Goal: Task Accomplishment & Management: Complete application form

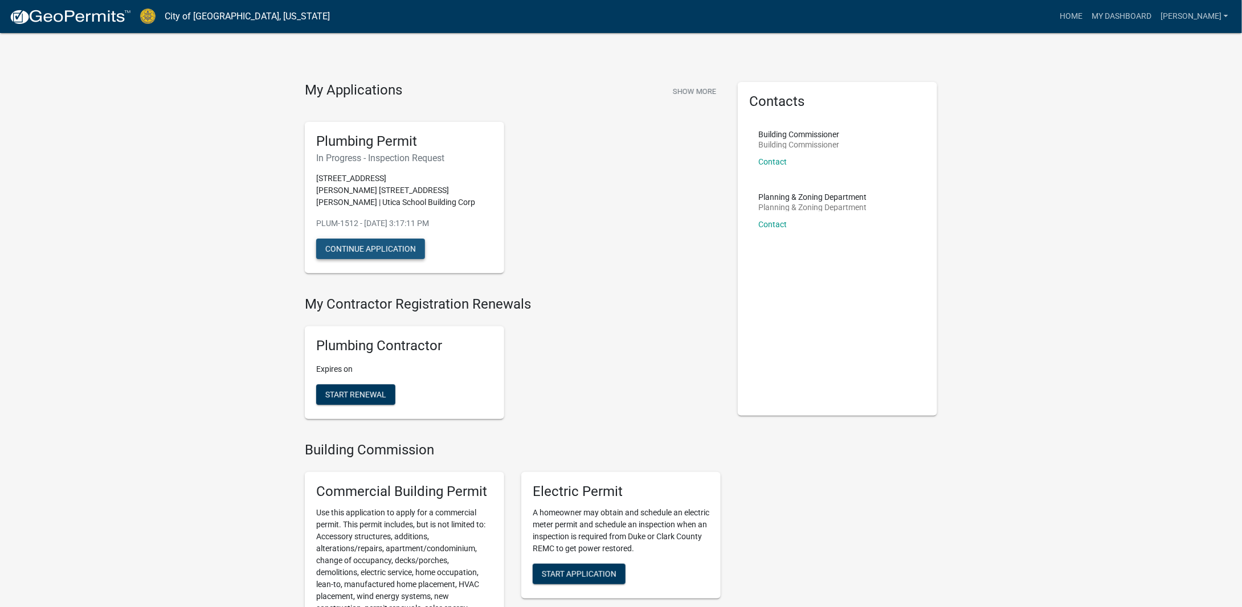
click at [365, 239] on button "Continue Application" at bounding box center [370, 249] width 109 height 21
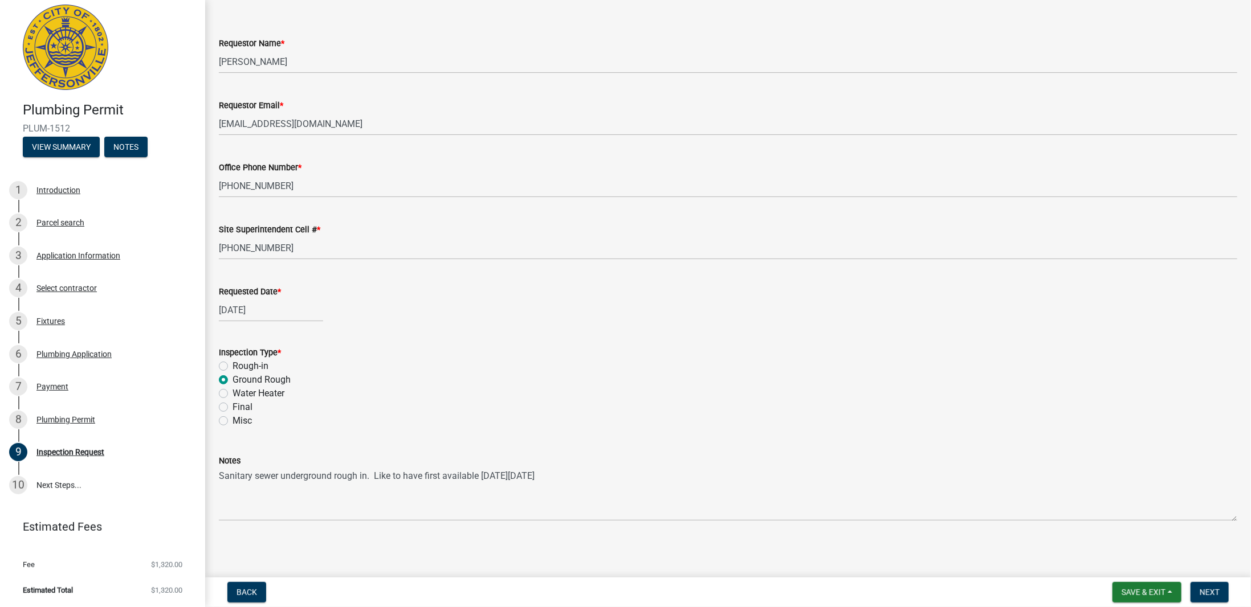
scroll to position [44, 0]
click at [63, 145] on button "View Summary" at bounding box center [61, 147] width 77 height 21
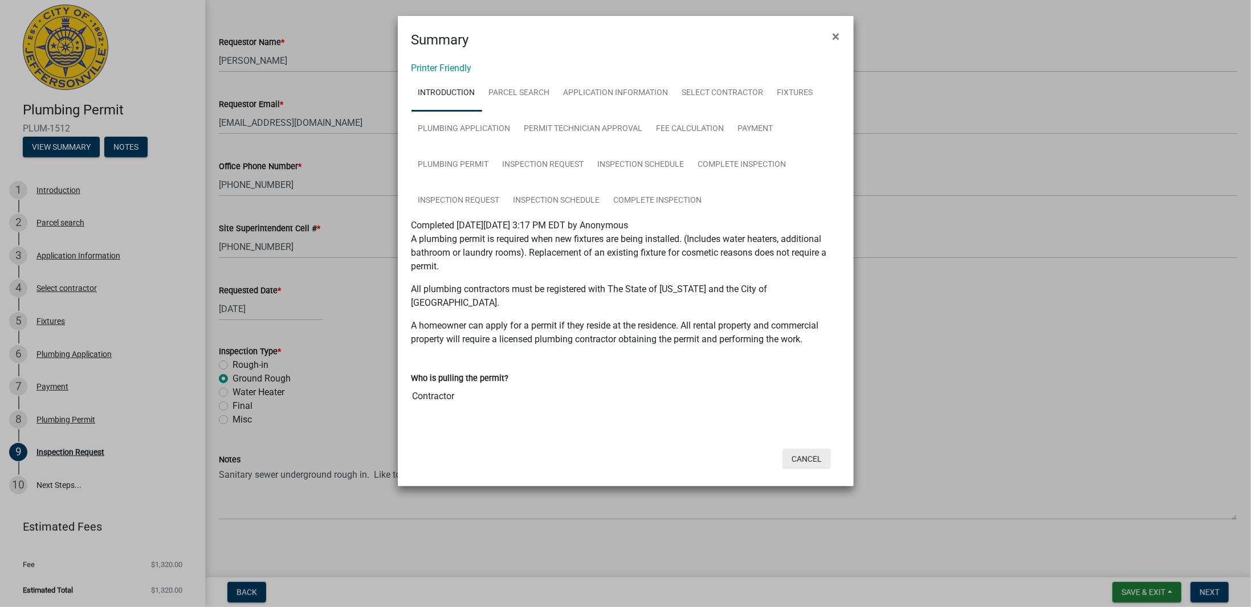
click at [814, 449] on button "Cancel" at bounding box center [806, 459] width 48 height 21
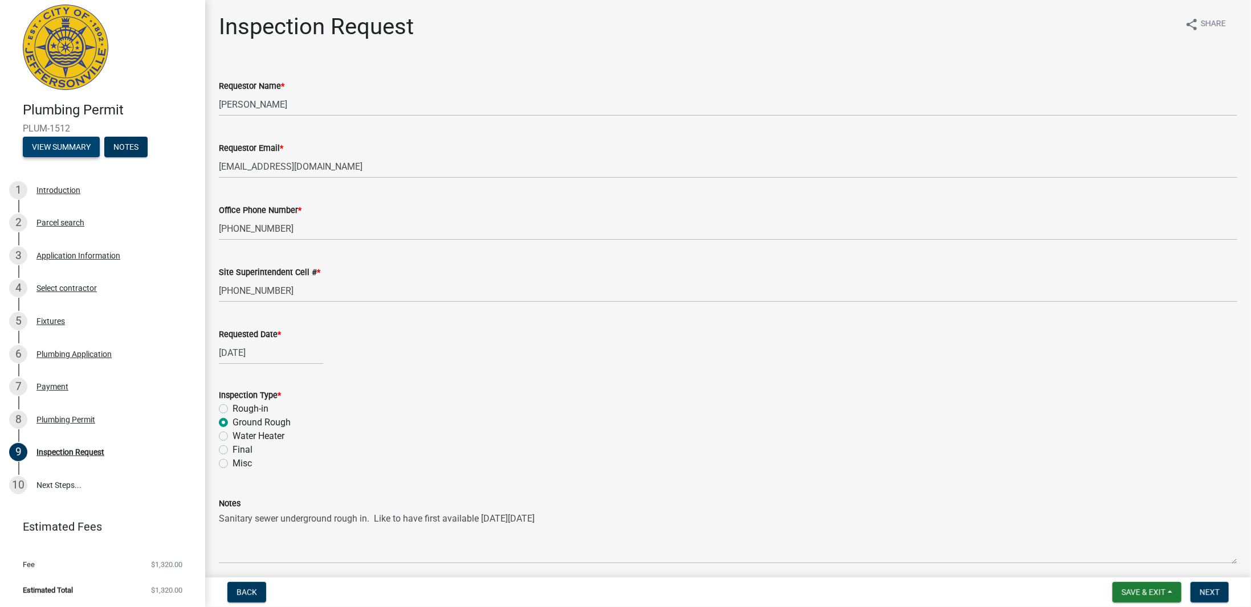
scroll to position [0, 0]
click at [1211, 592] on span "Next" at bounding box center [1210, 592] width 20 height 9
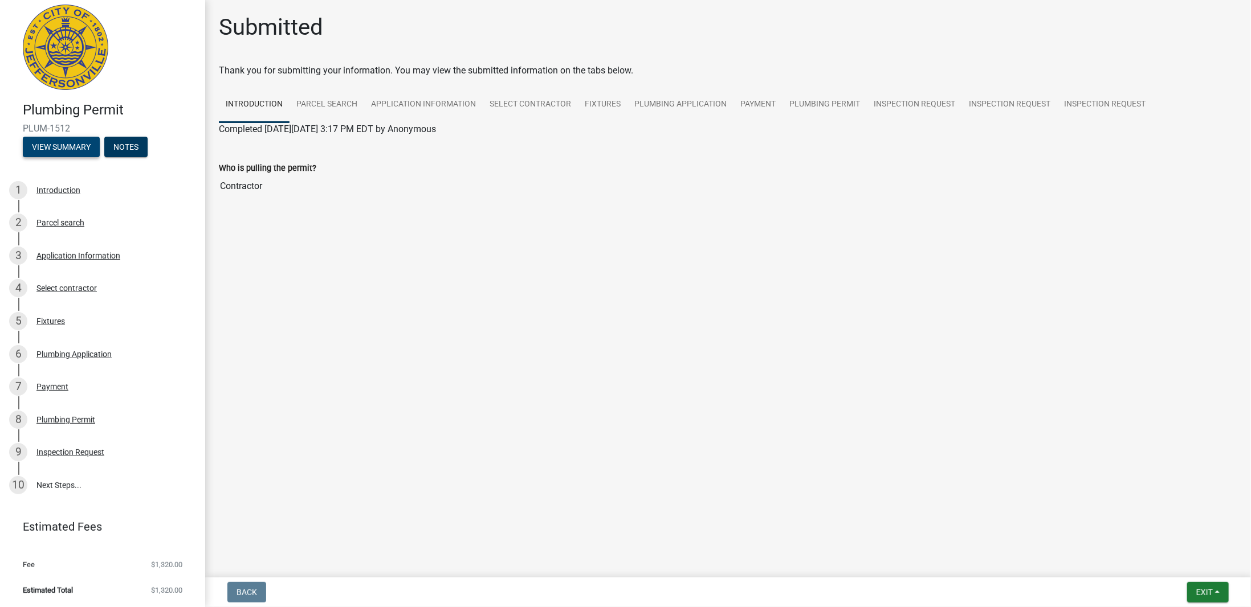
click at [70, 145] on button "View Summary" at bounding box center [61, 147] width 77 height 21
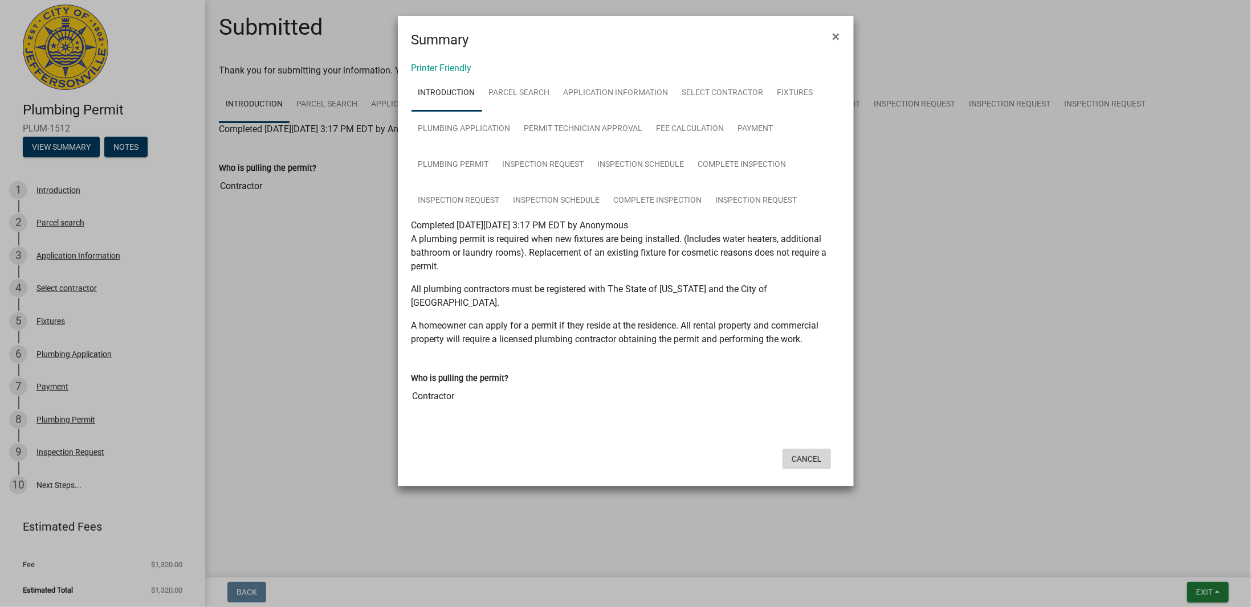
click at [805, 449] on button "Cancel" at bounding box center [806, 459] width 48 height 21
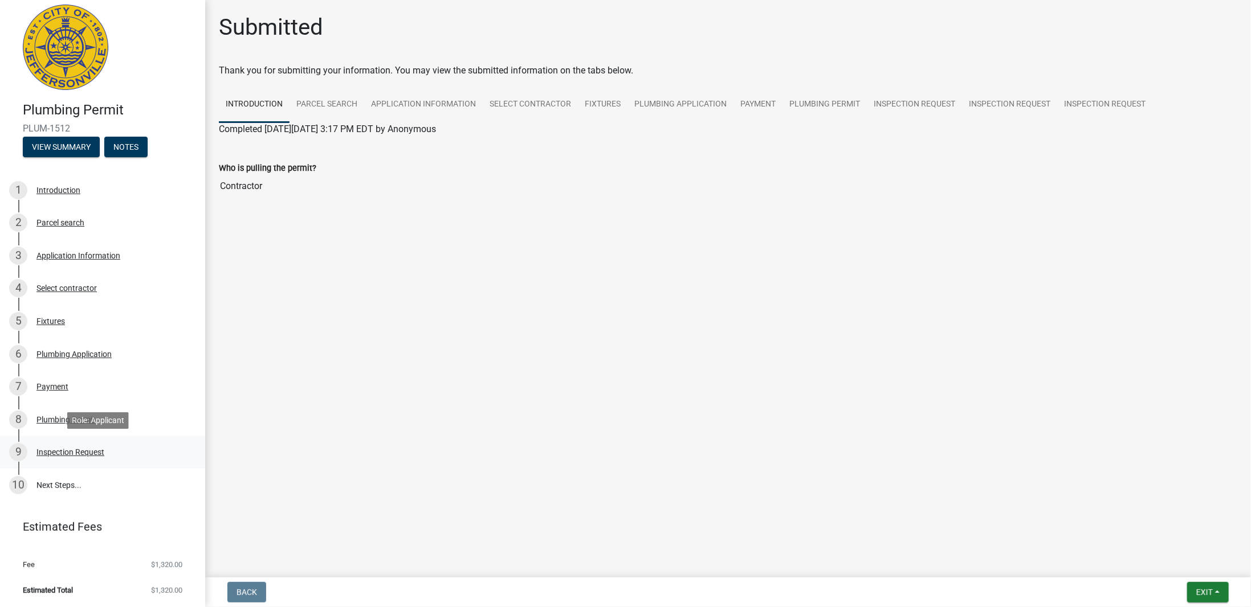
click at [66, 450] on div "Inspection Request" at bounding box center [70, 452] width 68 height 8
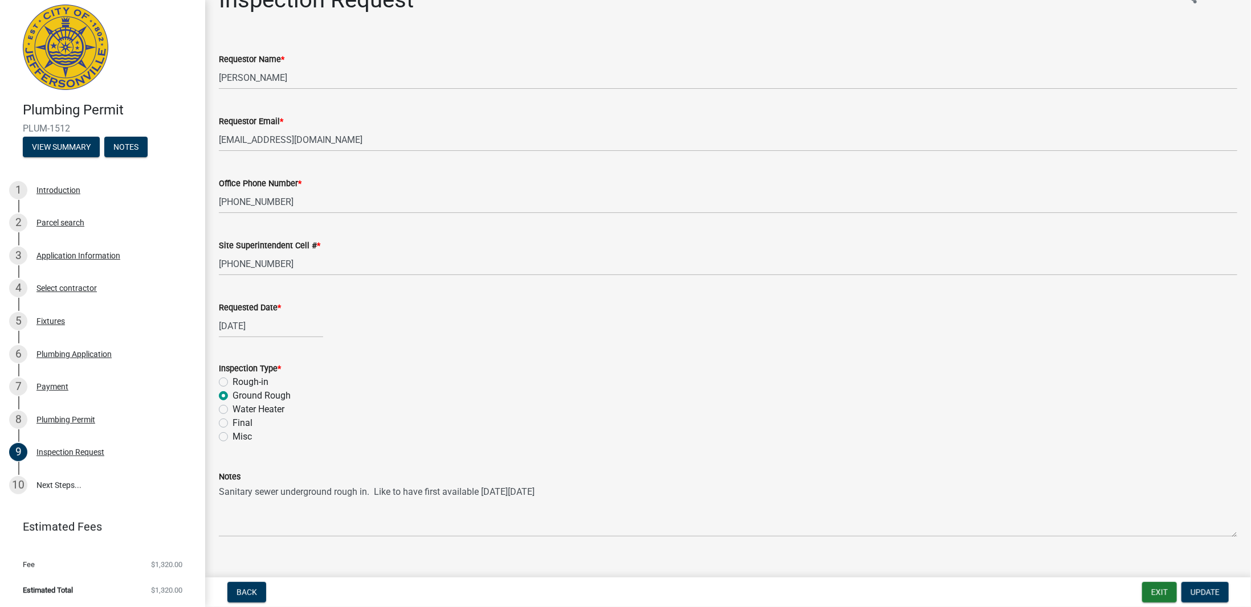
scroll to position [44, 0]
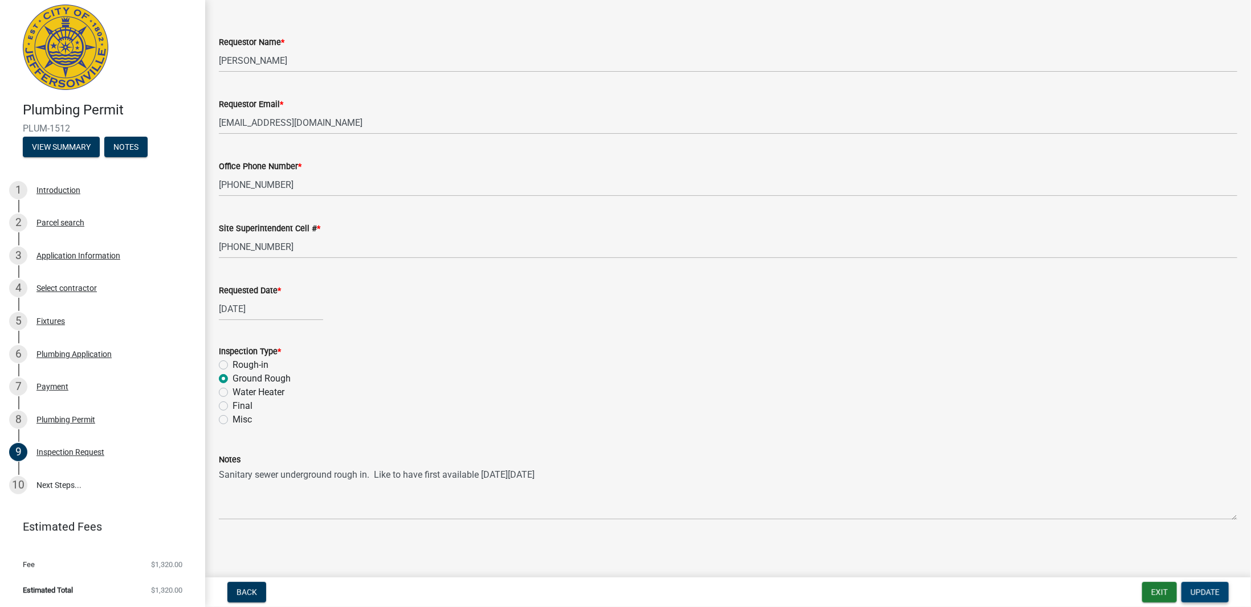
click at [1207, 590] on span "Update" at bounding box center [1204, 592] width 29 height 9
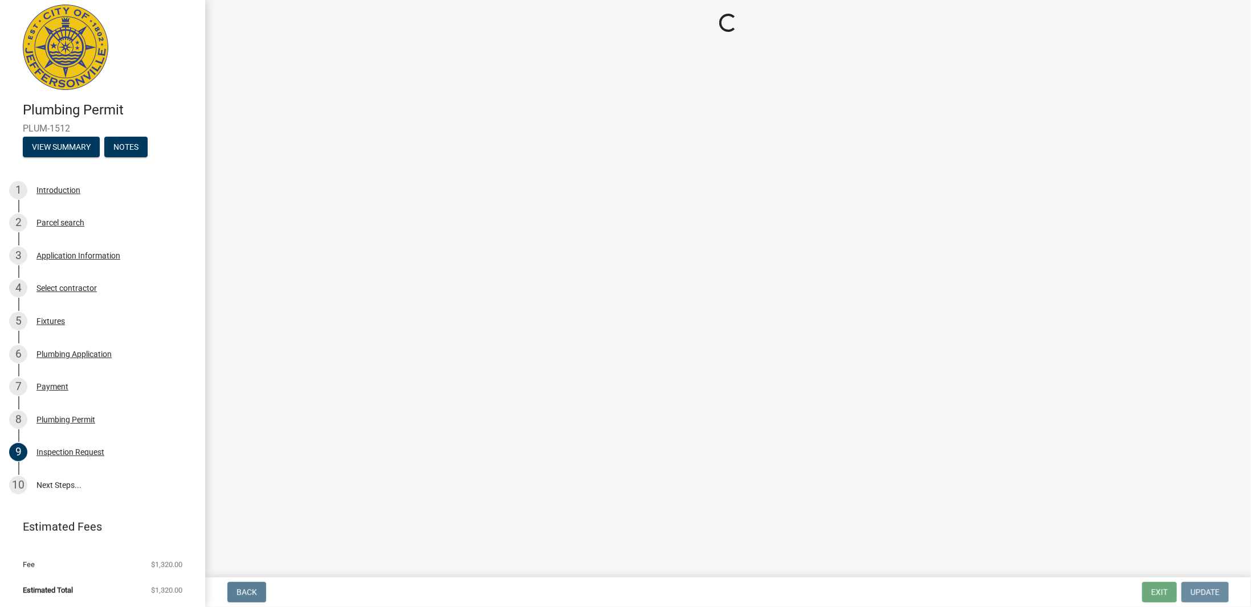
scroll to position [0, 0]
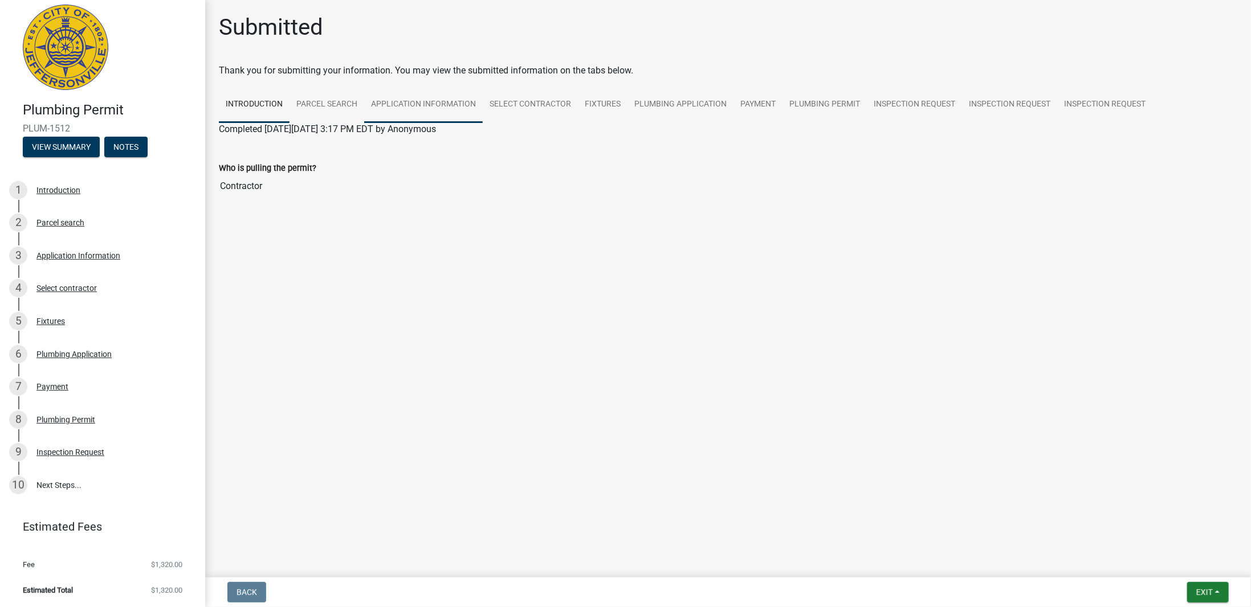
click at [413, 103] on link "Application Information" at bounding box center [423, 105] width 119 height 36
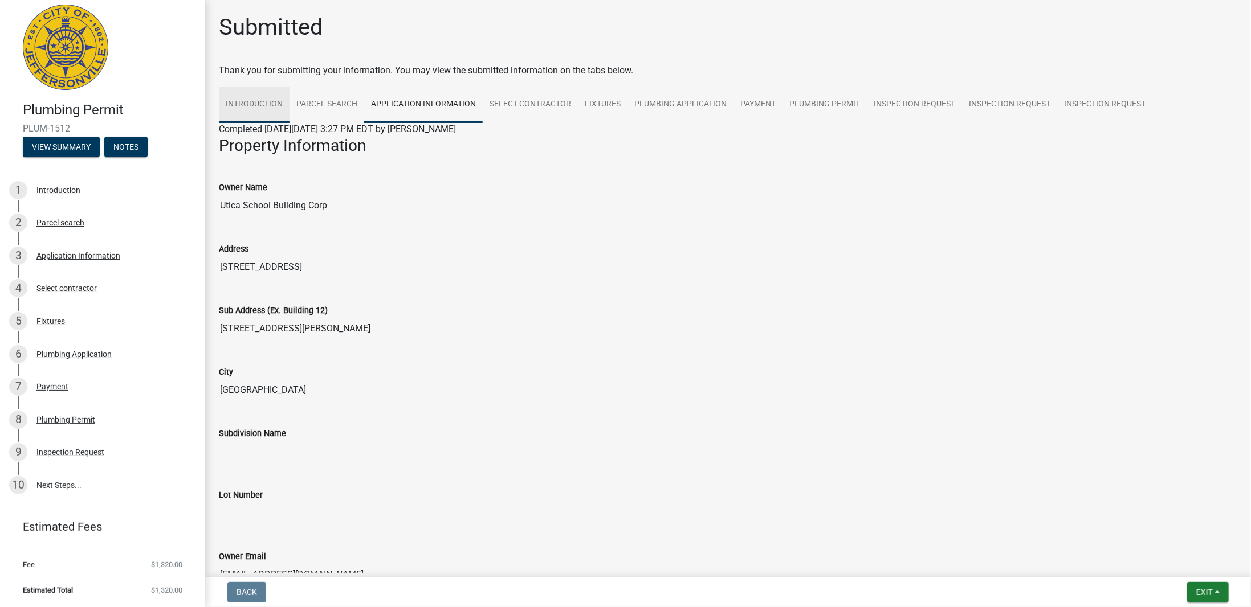
click at [254, 100] on link "Introduction" at bounding box center [254, 105] width 71 height 36
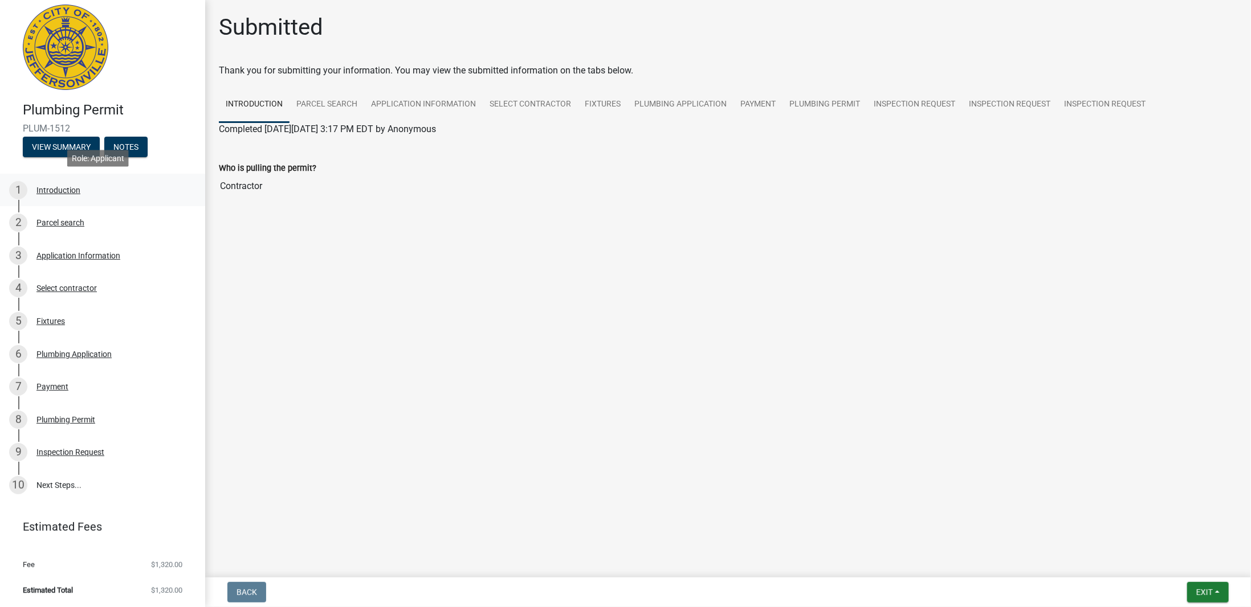
click at [51, 189] on div "Introduction" at bounding box center [58, 190] width 44 height 8
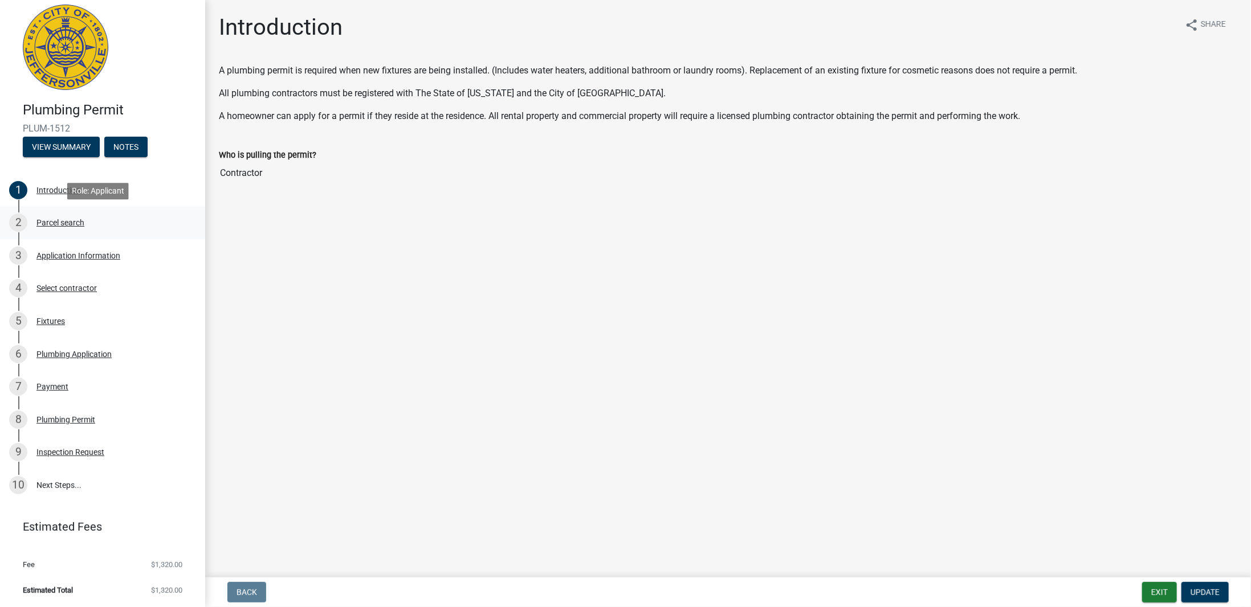
click at [51, 222] on div "Parcel search" at bounding box center [60, 223] width 48 height 8
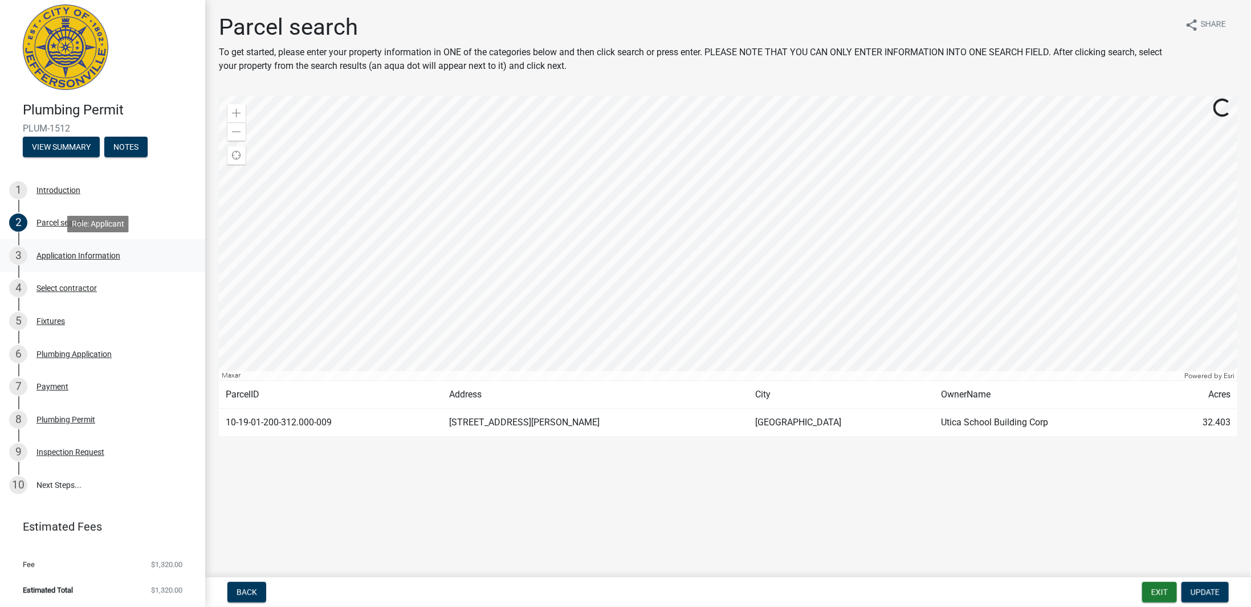
click at [76, 255] on div "Application Information" at bounding box center [78, 256] width 84 height 8
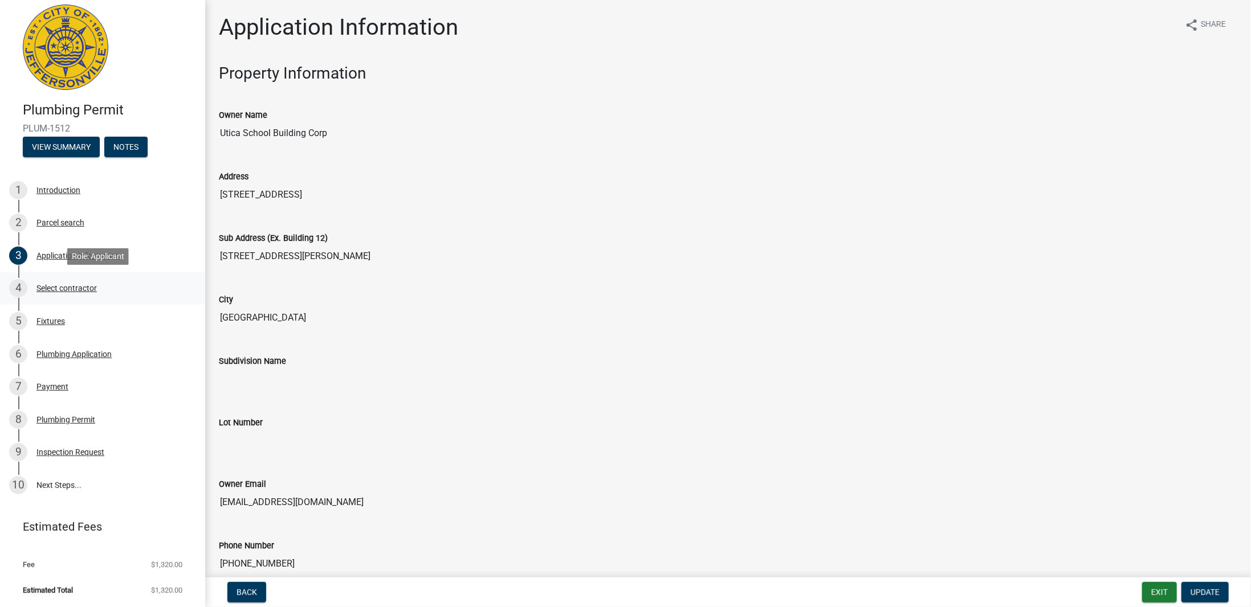
click at [47, 289] on div "Select contractor" at bounding box center [66, 288] width 60 height 8
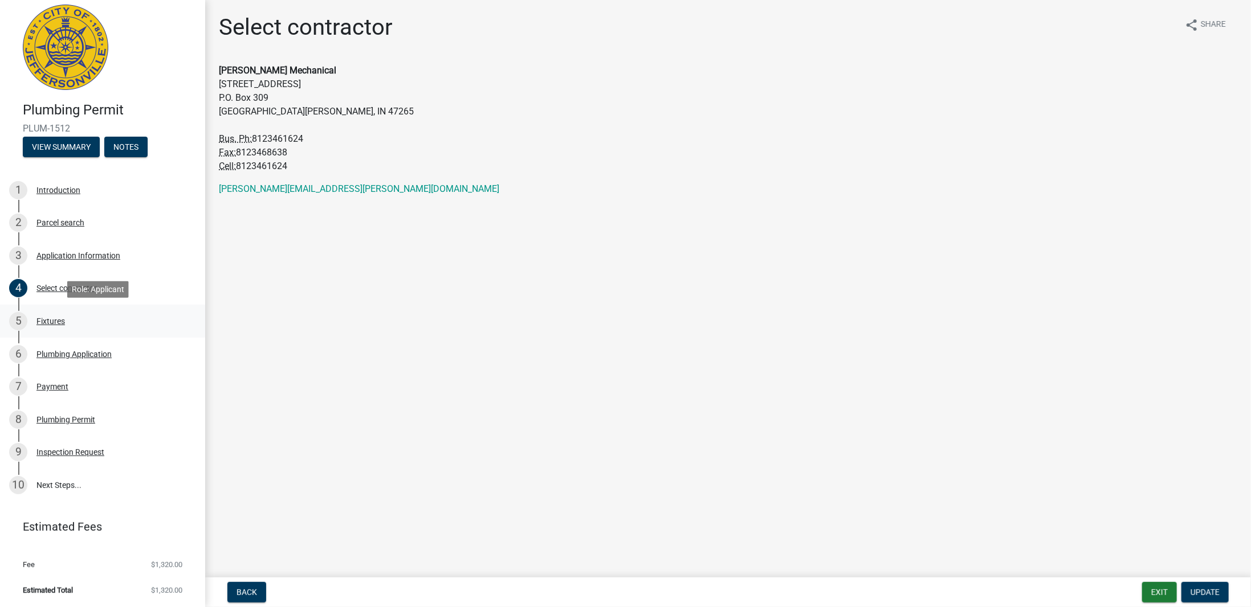
click at [48, 319] on div "Fixtures" at bounding box center [50, 321] width 28 height 8
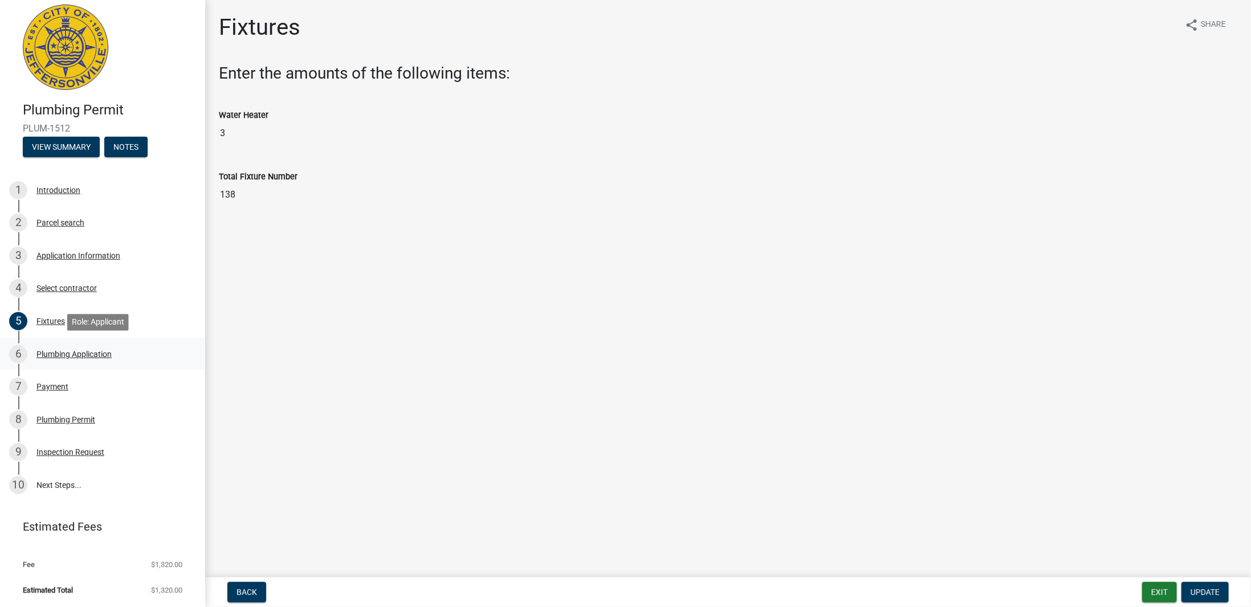
click at [60, 354] on div "Plumbing Application" at bounding box center [73, 354] width 75 height 8
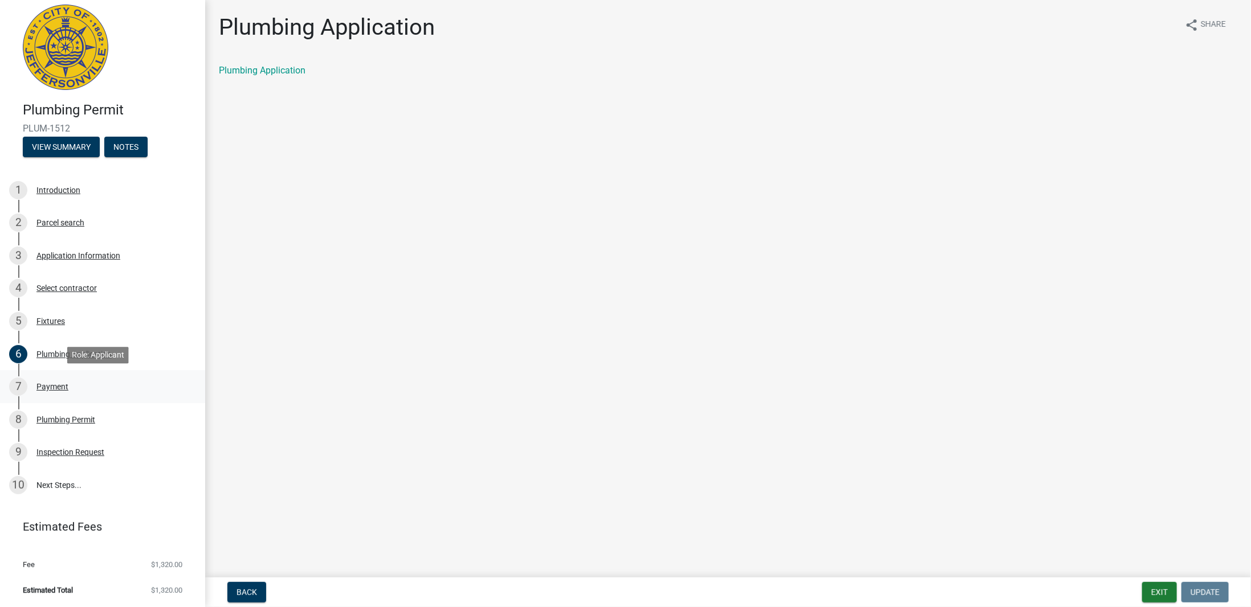
click at [61, 387] on div "Payment" at bounding box center [52, 387] width 32 height 8
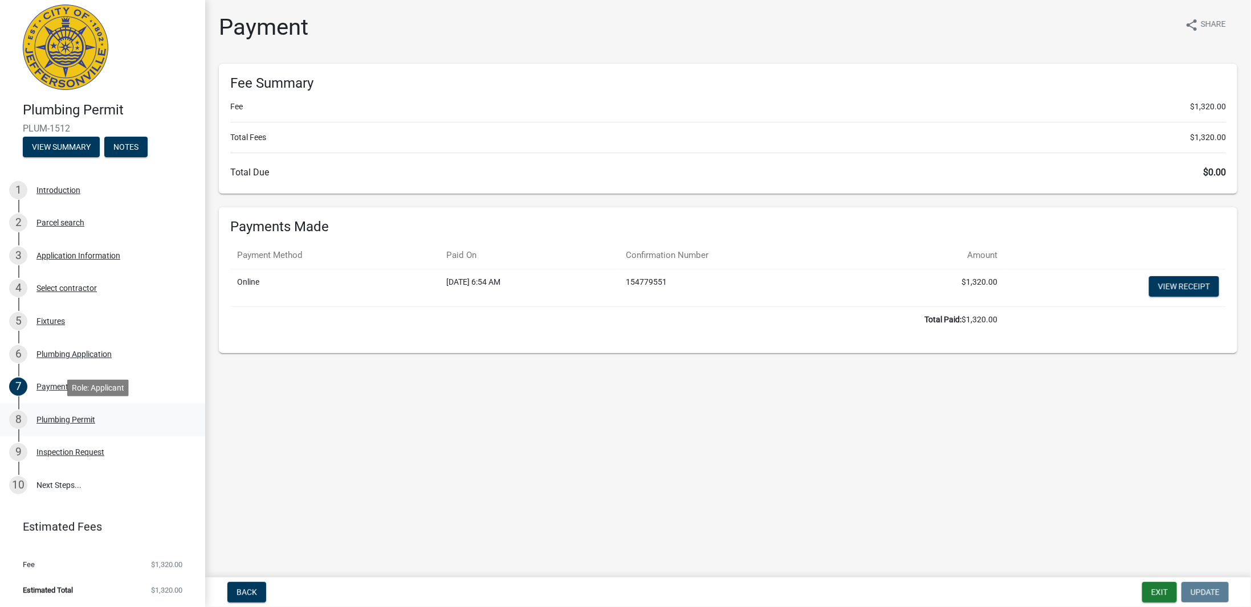
click at [55, 418] on div "Plumbing Permit" at bounding box center [65, 420] width 59 height 8
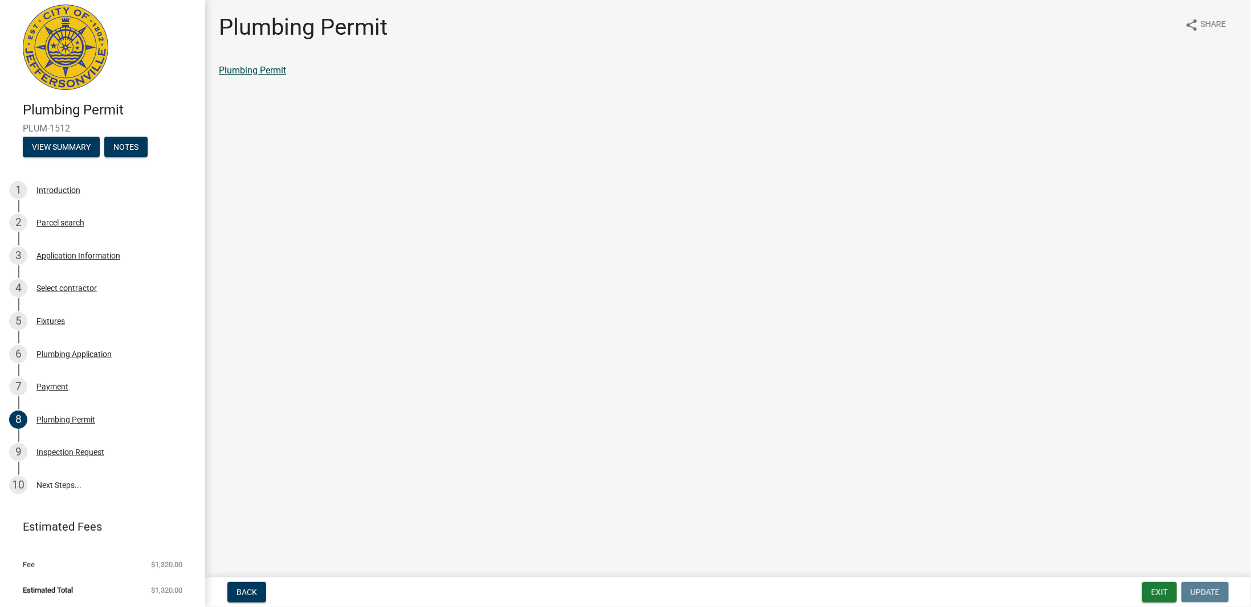
click at [241, 71] on link "Plumbing Permit" at bounding box center [252, 70] width 67 height 11
click at [54, 451] on div "Inspection Request" at bounding box center [70, 452] width 68 height 8
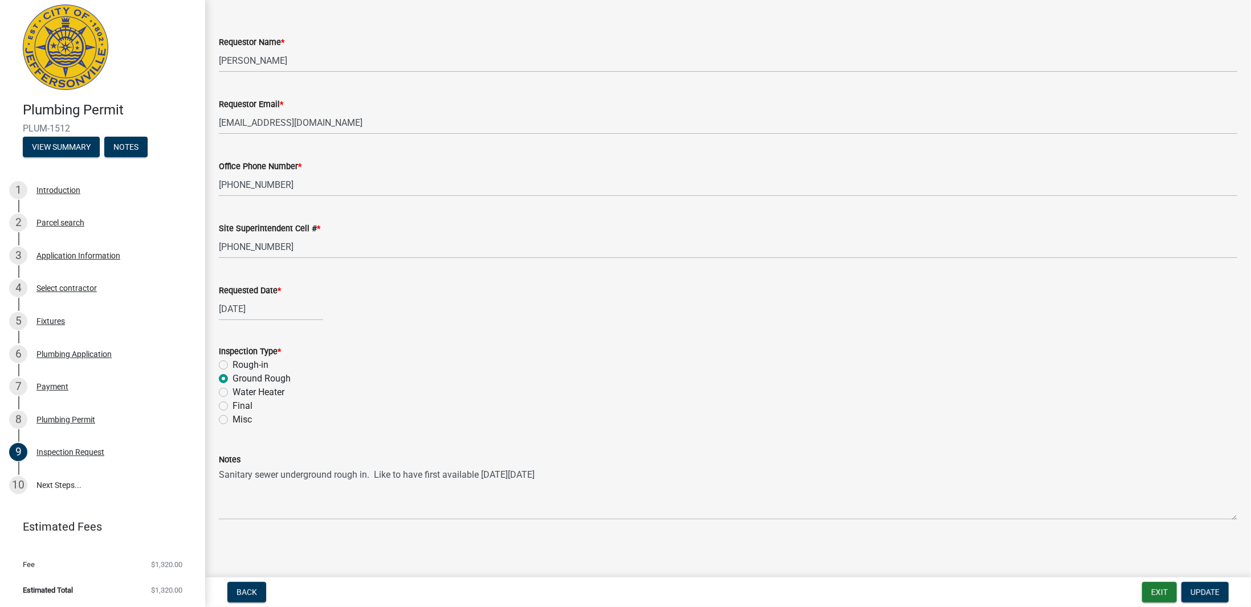
scroll to position [44, 0]
click at [48, 484] on link "10 Next Steps..." at bounding box center [102, 485] width 205 height 33
click at [50, 485] on link "10 Next Steps..." at bounding box center [102, 485] width 205 height 33
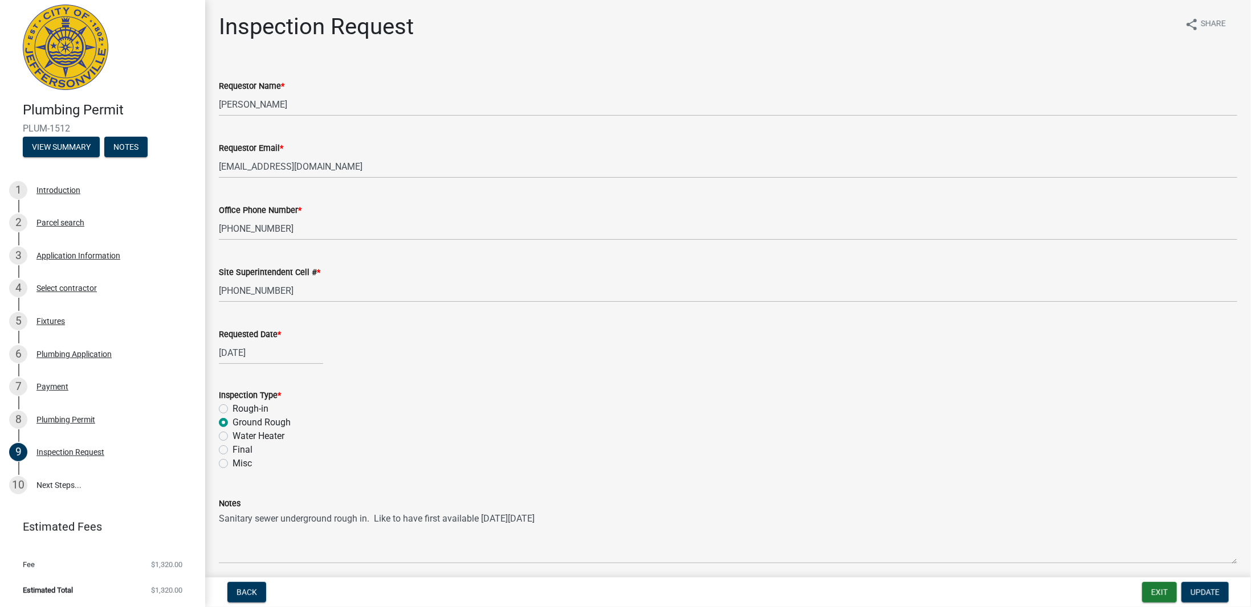
scroll to position [0, 0]
click at [60, 254] on div "Application Information" at bounding box center [78, 256] width 84 height 8
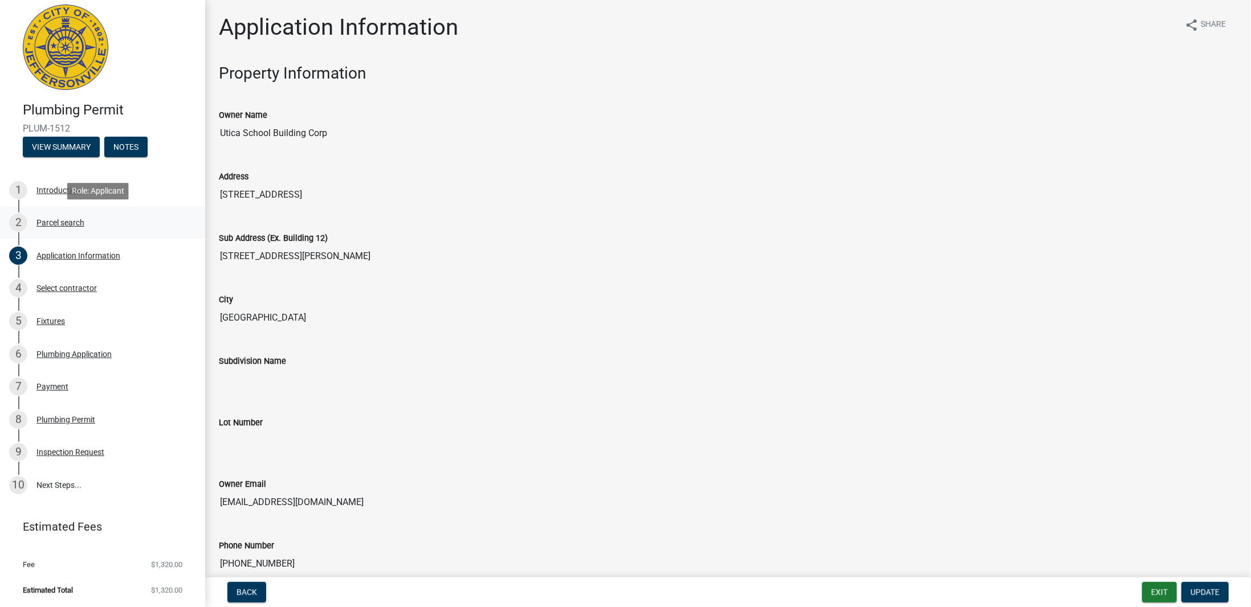
click at [55, 220] on div "Parcel search" at bounding box center [60, 223] width 48 height 8
